Goal: Check status: Check status

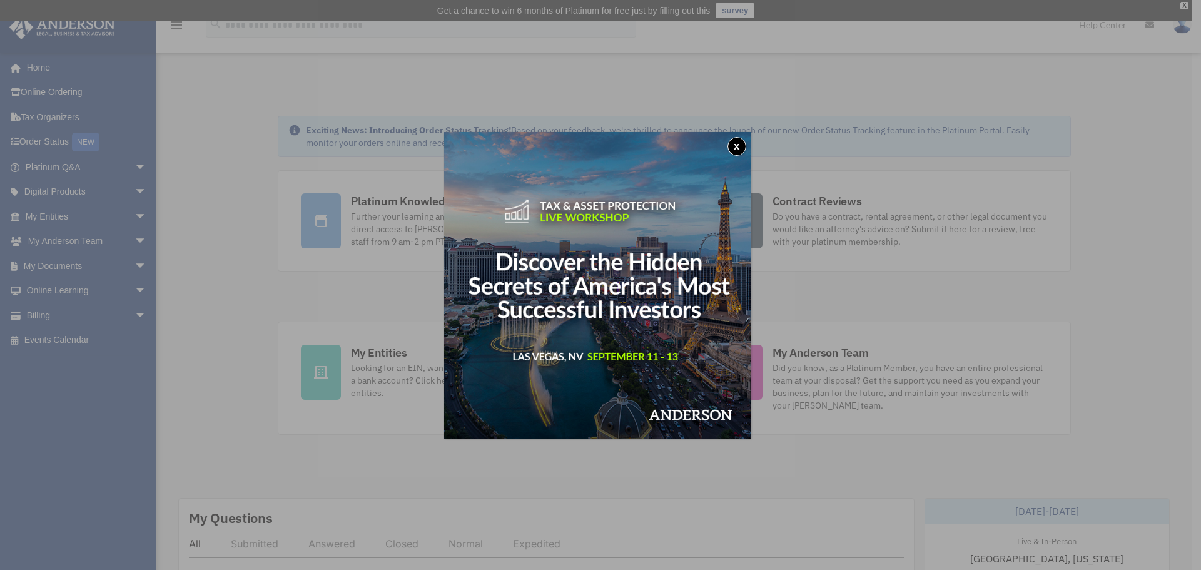
click at [741, 145] on button "x" at bounding box center [737, 146] width 19 height 19
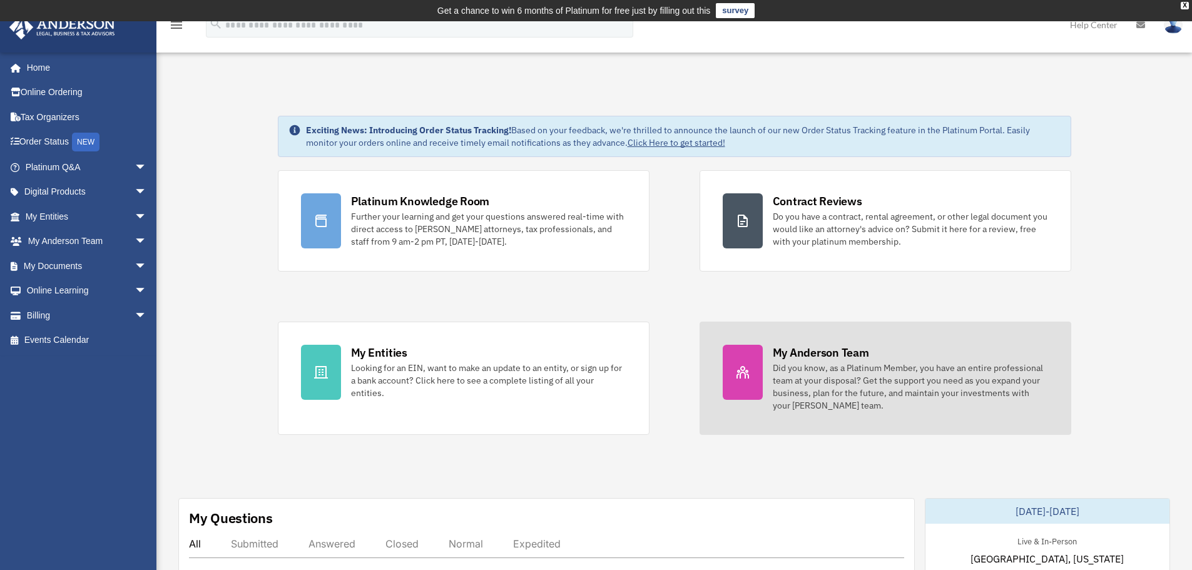
click at [857, 379] on div "Did you know, as a Platinum Member, you have an entire professional team at you…" at bounding box center [910, 387] width 275 height 50
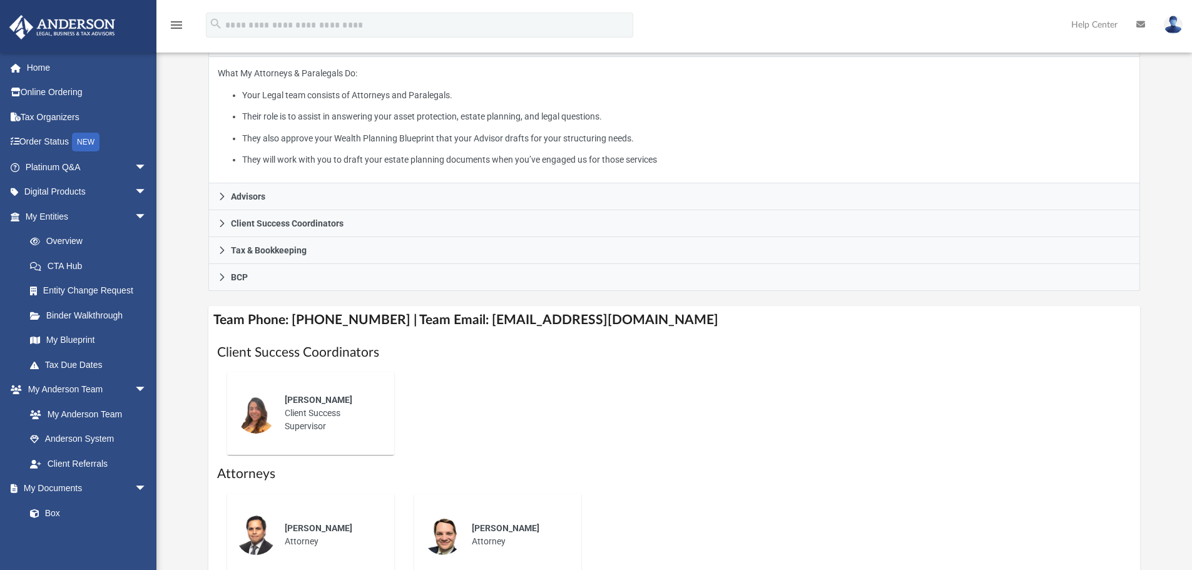
scroll to position [250, 0]
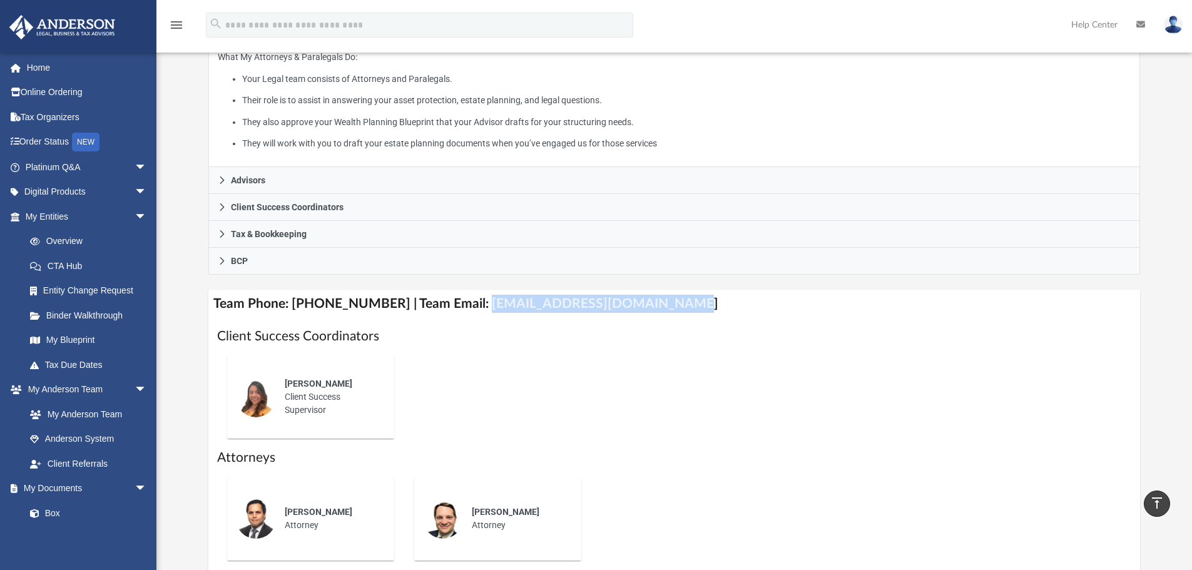
drag, startPoint x: 465, startPoint y: 303, endPoint x: 651, endPoint y: 307, distance: 185.8
click at [651, 307] on h4 "Team Phone: (725) 208-3141 | Team Email: myteam@andersonadvisors.com" at bounding box center [674, 304] width 932 height 28
copy h4 "myteam@andersonadvisors.com"
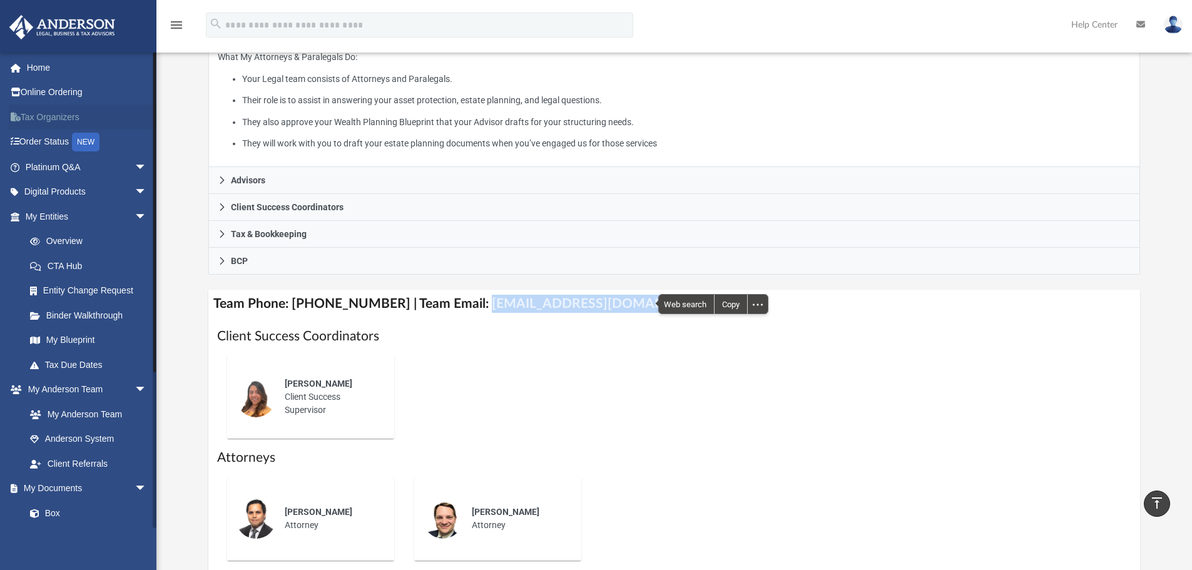
click at [51, 115] on link "Tax Organizers" at bounding box center [87, 116] width 157 height 25
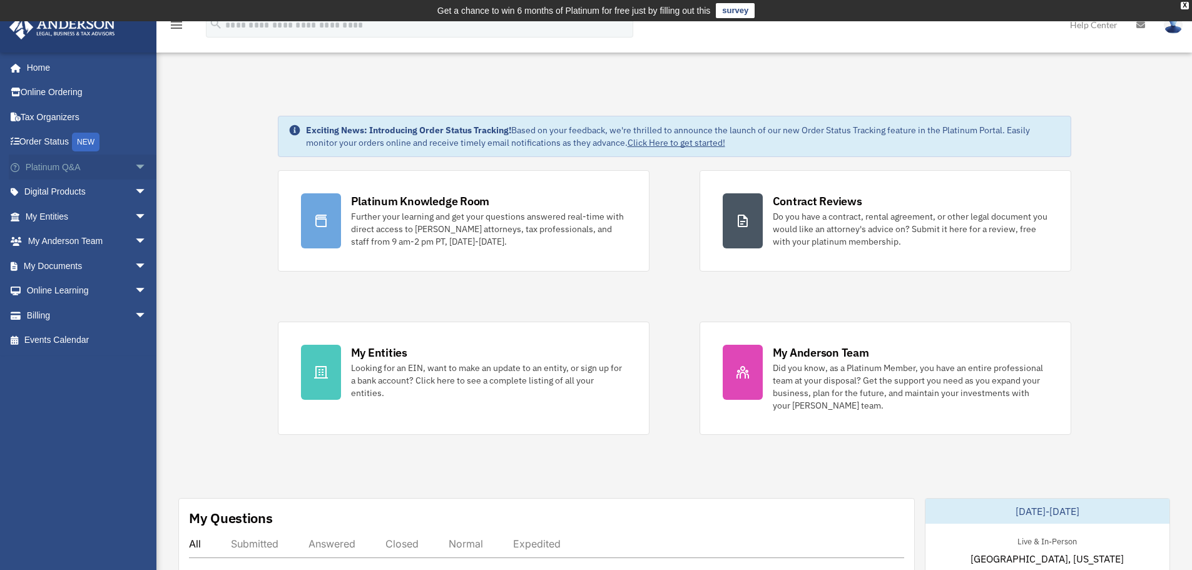
click at [135, 165] on span "arrow_drop_down" at bounding box center [147, 168] width 25 height 26
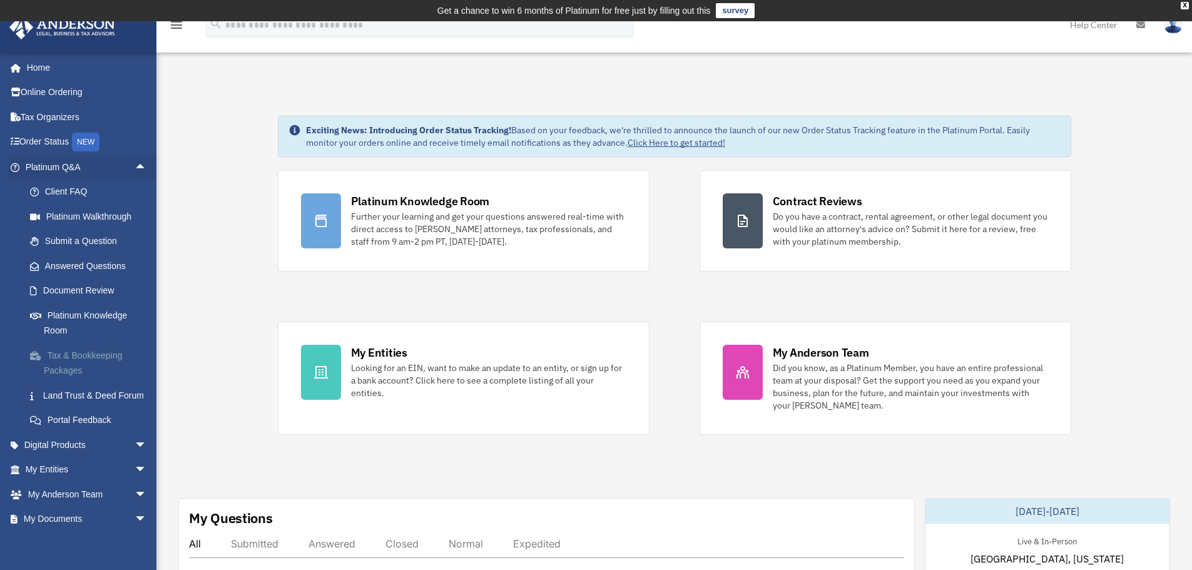
click at [85, 360] on link "Tax & Bookkeeping Packages" at bounding box center [92, 363] width 148 height 40
click at [85, 355] on link "Tax & Bookkeeping Packages" at bounding box center [92, 363] width 148 height 40
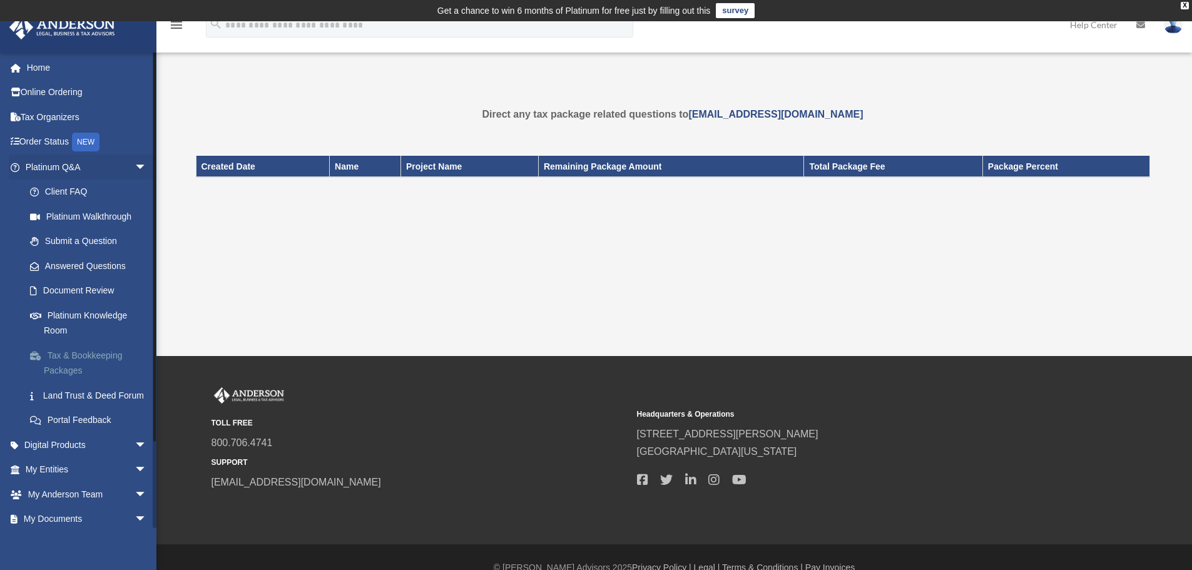
click at [69, 358] on link "Tax & Bookkeeping Packages" at bounding box center [92, 363] width 148 height 40
click at [135, 458] on span "arrow_drop_down" at bounding box center [147, 445] width 25 height 26
click at [135, 172] on span "arrow_drop_down" at bounding box center [147, 168] width 25 height 26
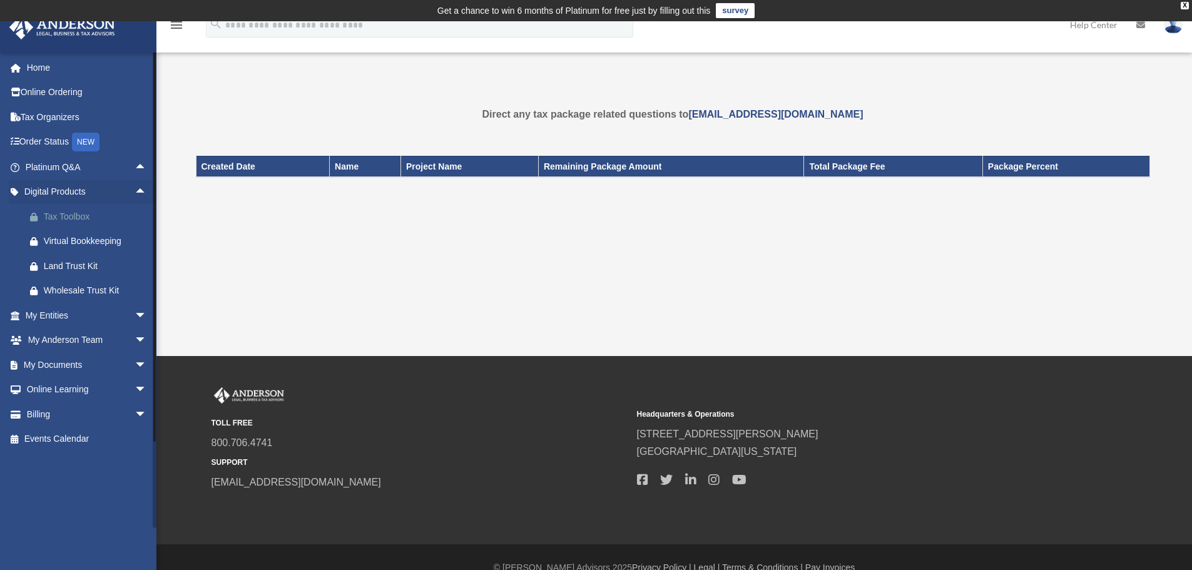
click at [66, 213] on div "Tax Toolbox" at bounding box center [97, 217] width 106 height 16
click at [135, 336] on span "arrow_drop_down" at bounding box center [147, 341] width 25 height 26
click at [31, 133] on link "Order Status NEW" at bounding box center [87, 143] width 157 height 26
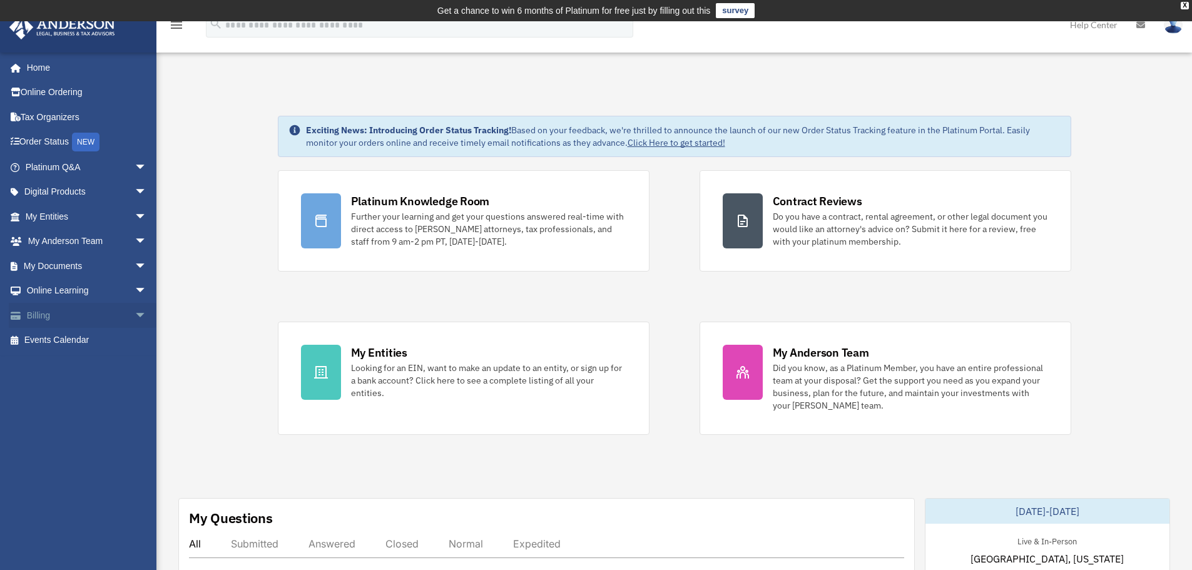
click at [135, 312] on span "arrow_drop_down" at bounding box center [147, 316] width 25 height 26
click at [135, 289] on span "arrow_drop_down" at bounding box center [147, 291] width 25 height 26
click at [135, 264] on span "arrow_drop_down" at bounding box center [147, 266] width 25 height 26
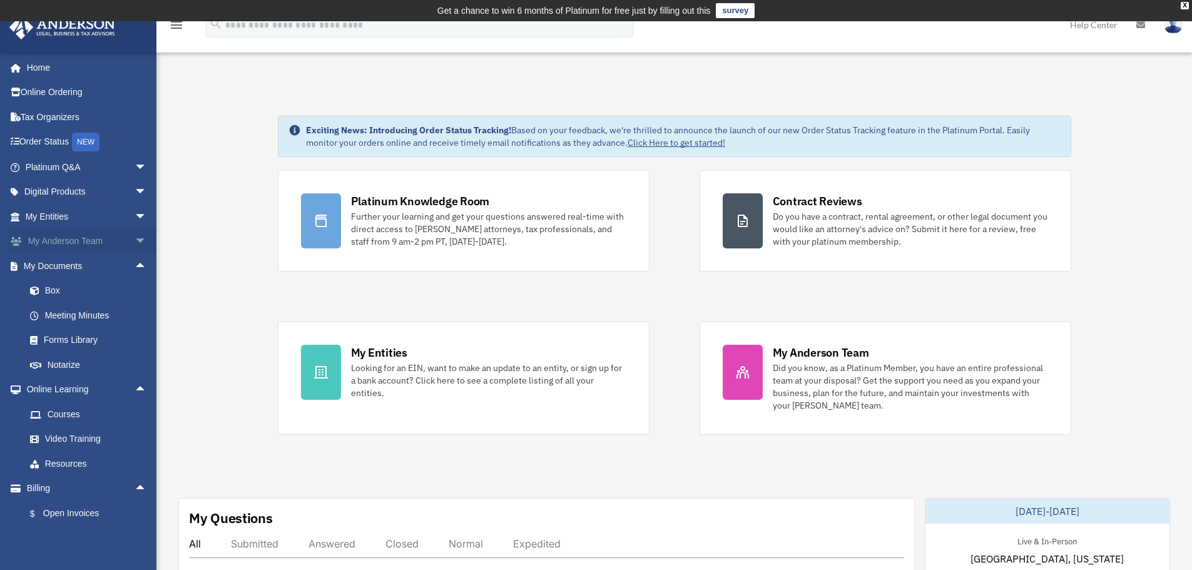
click at [135, 240] on span "arrow_drop_down" at bounding box center [147, 242] width 25 height 26
click at [135, 222] on span "arrow_drop_down" at bounding box center [147, 217] width 25 height 26
click at [135, 191] on span "arrow_drop_down" at bounding box center [147, 193] width 25 height 26
